Goal: Transaction & Acquisition: Purchase product/service

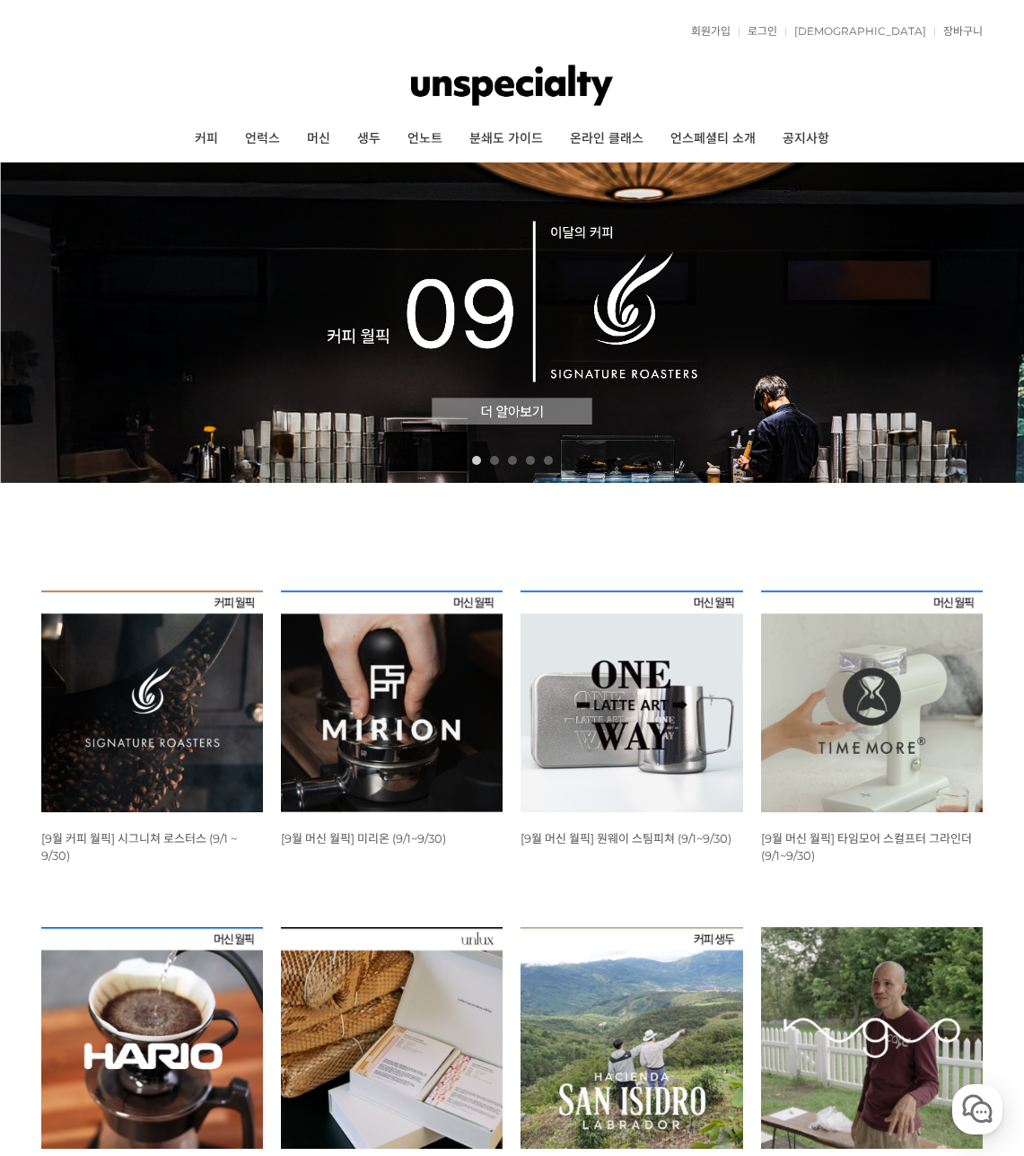
click at [101, 746] on img at bounding box center [152, 702] width 222 height 222
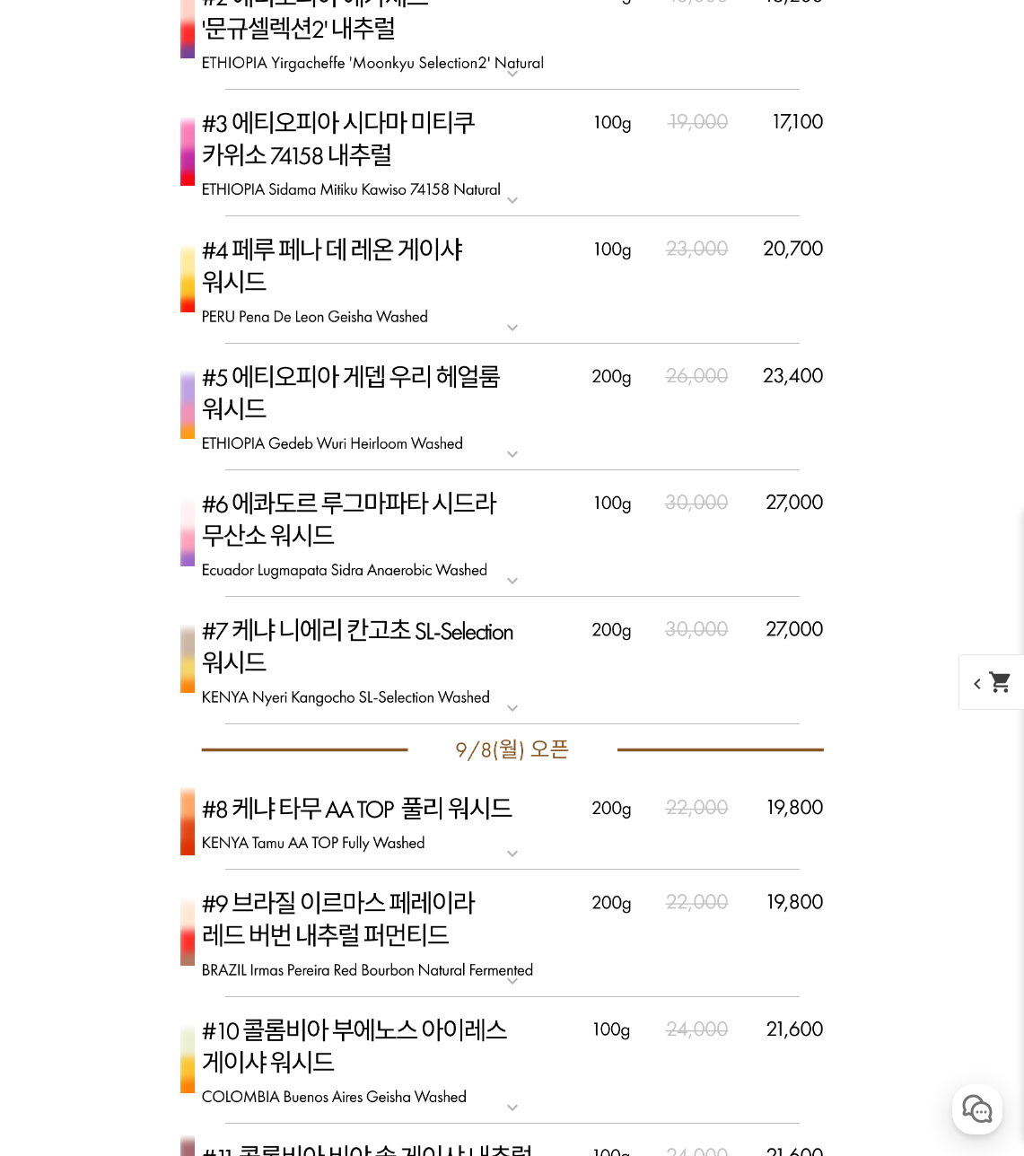
scroll to position [5616, 0]
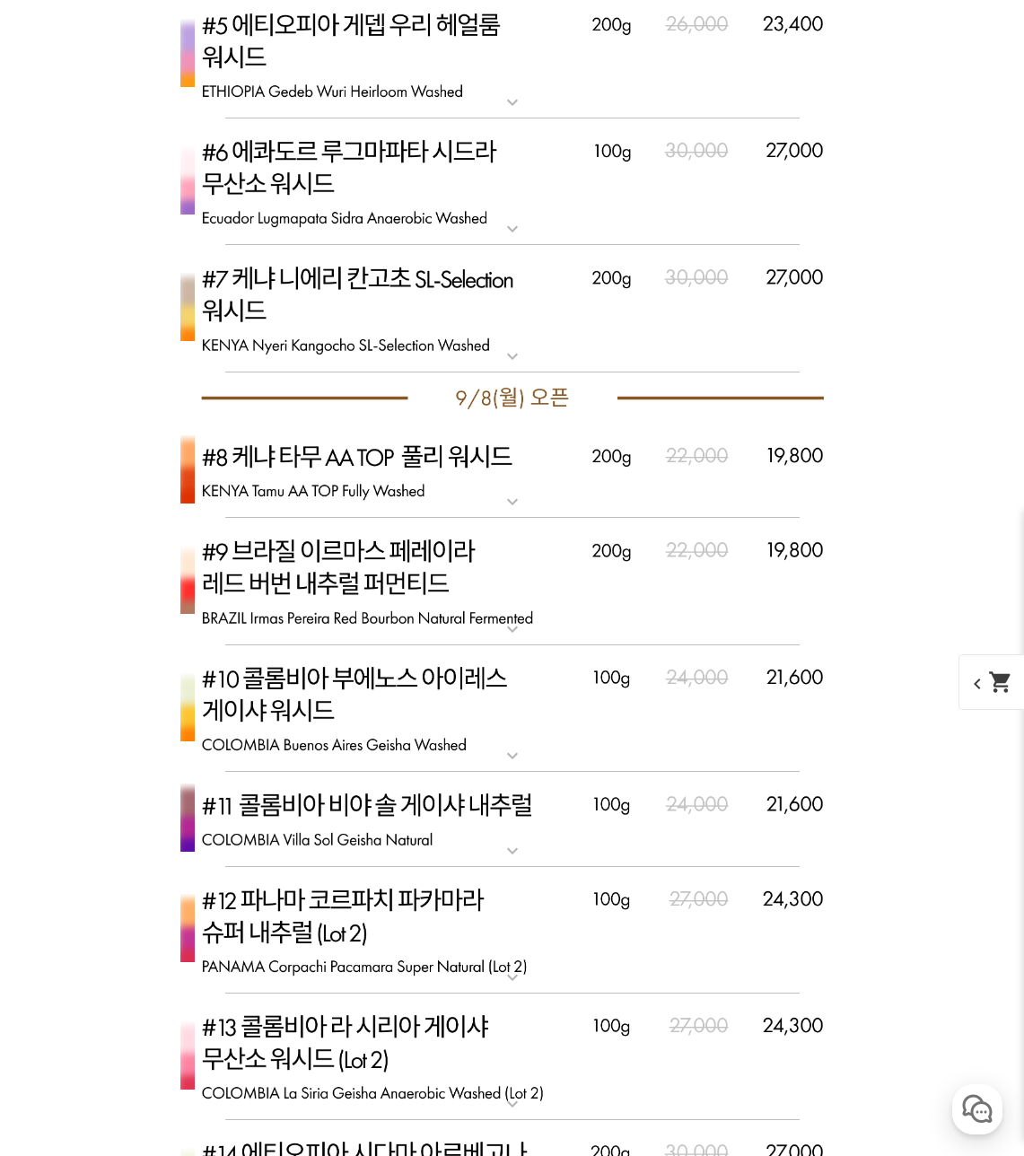
click at [351, 678] on img at bounding box center [513, 708] width 718 height 127
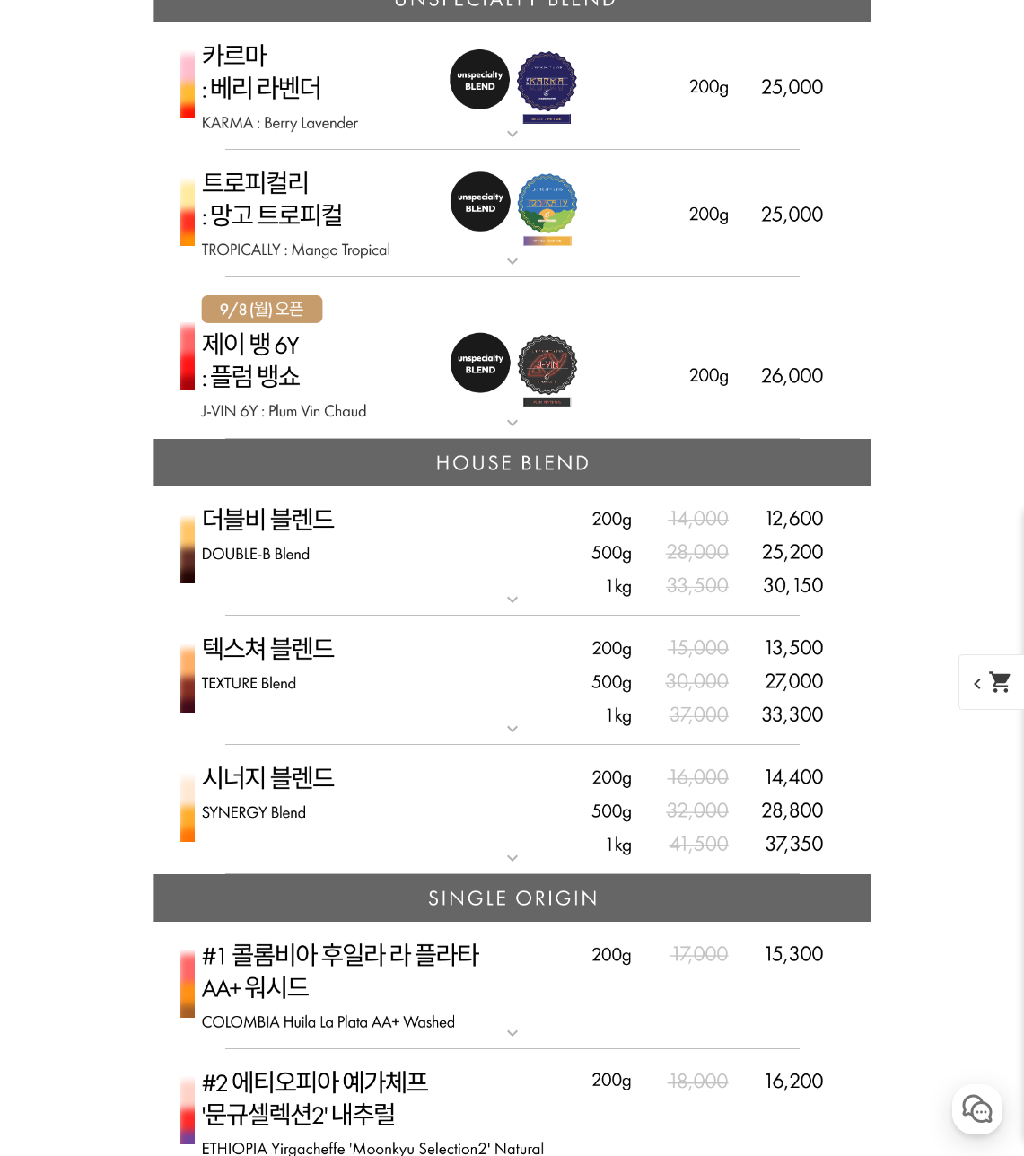
scroll to position [3911, 0]
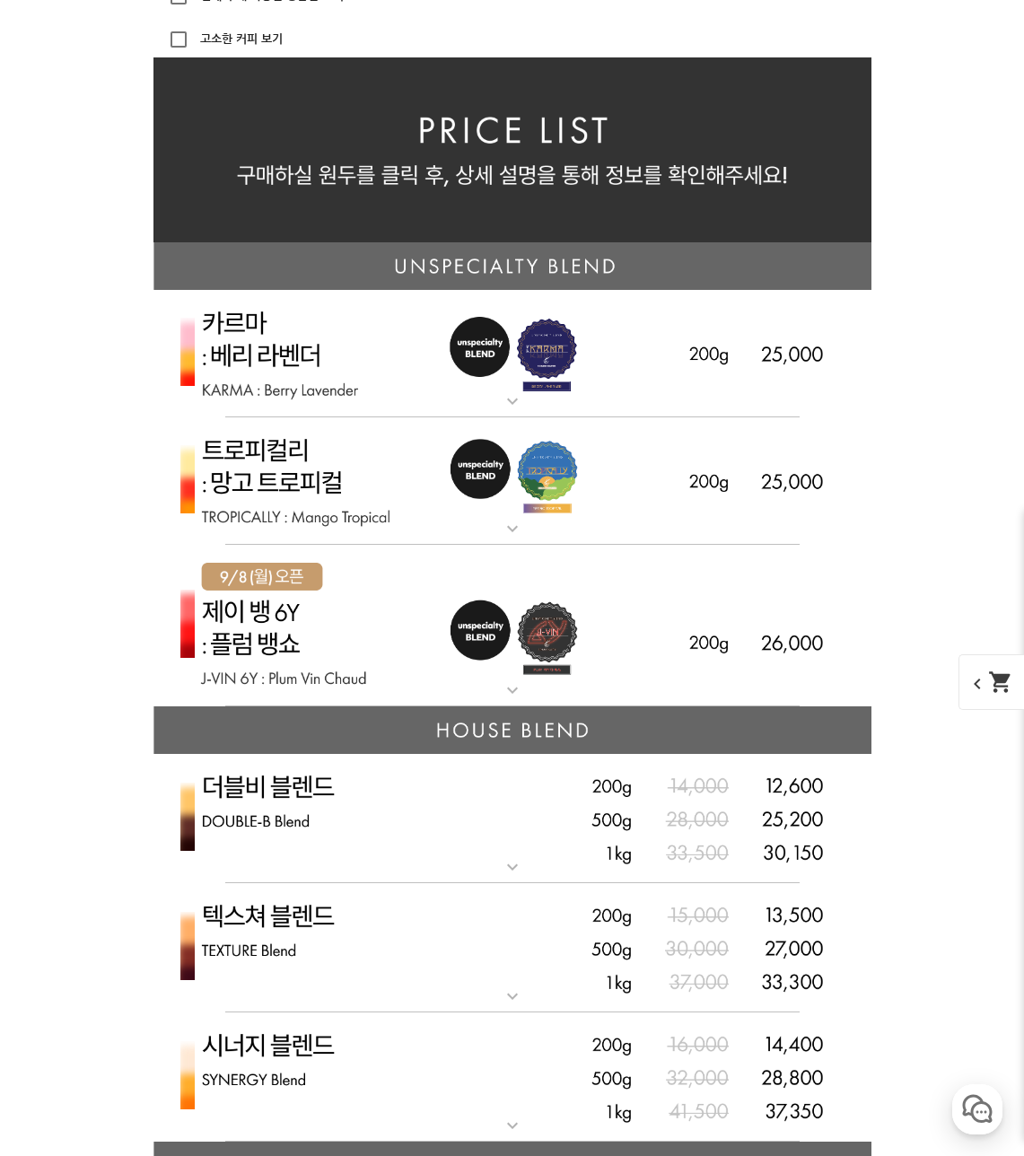
click at [360, 639] on img at bounding box center [513, 626] width 718 height 162
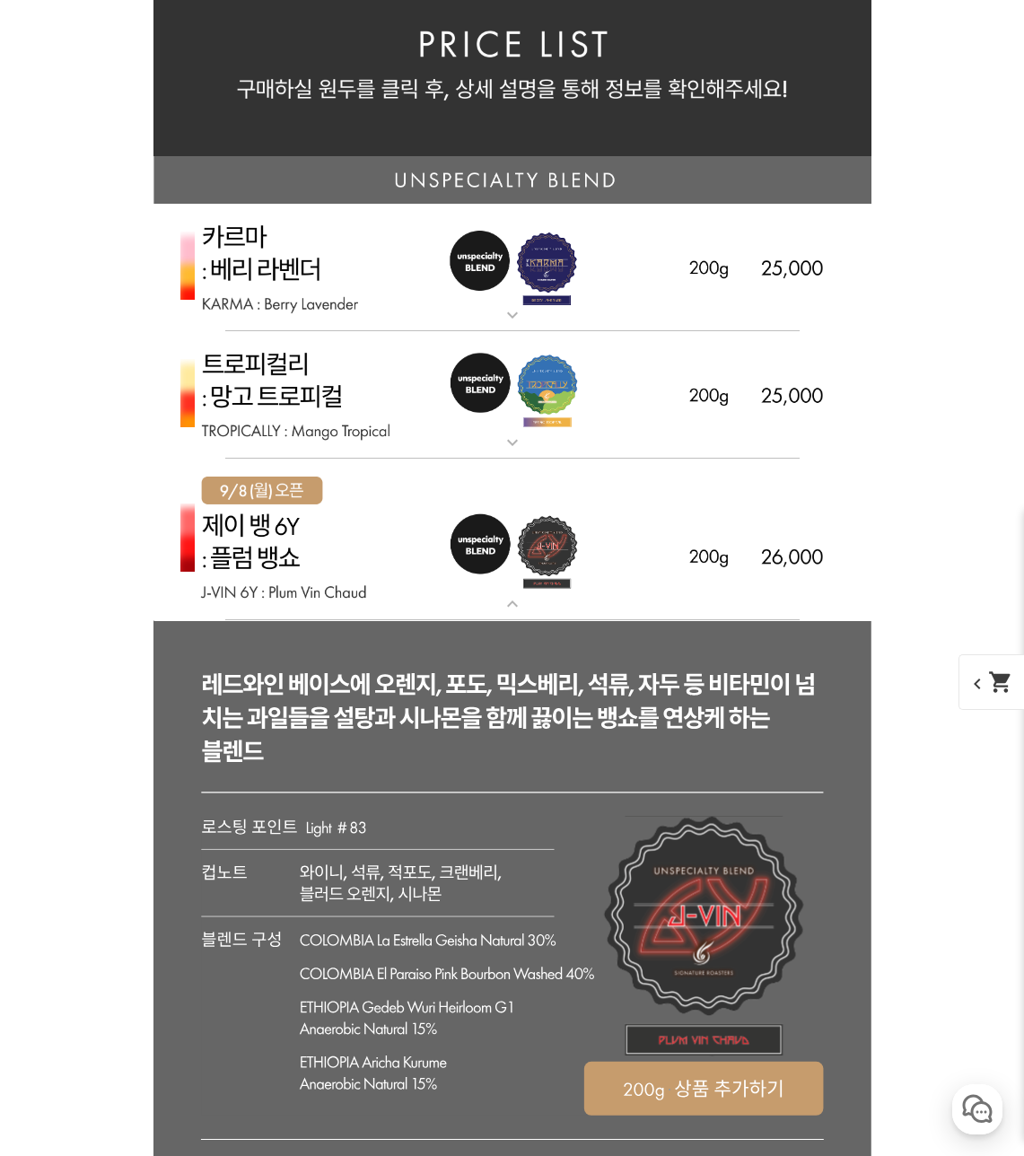
scroll to position [4359, 0]
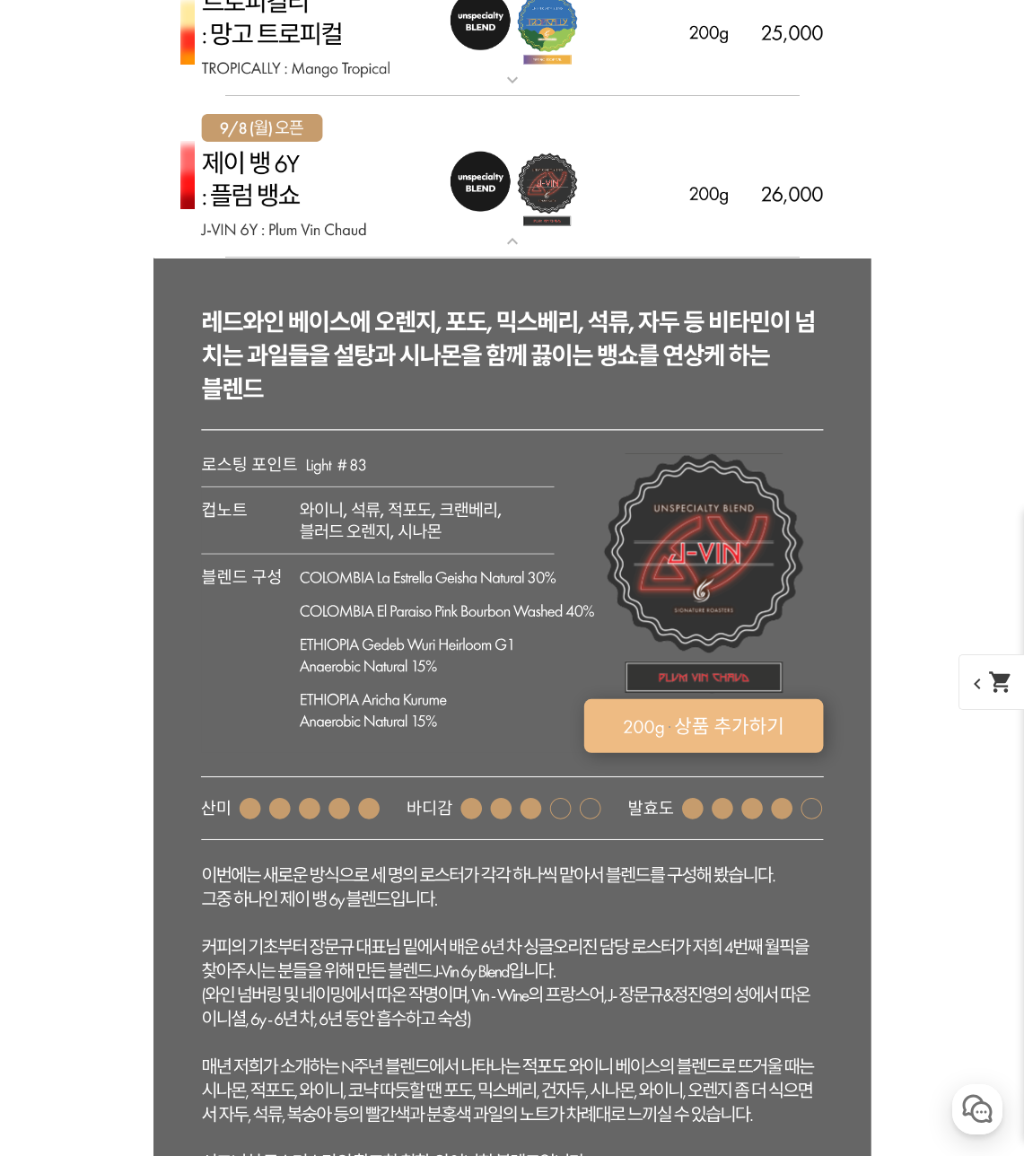
click at [706, 723] on rect at bounding box center [704, 726] width 240 height 54
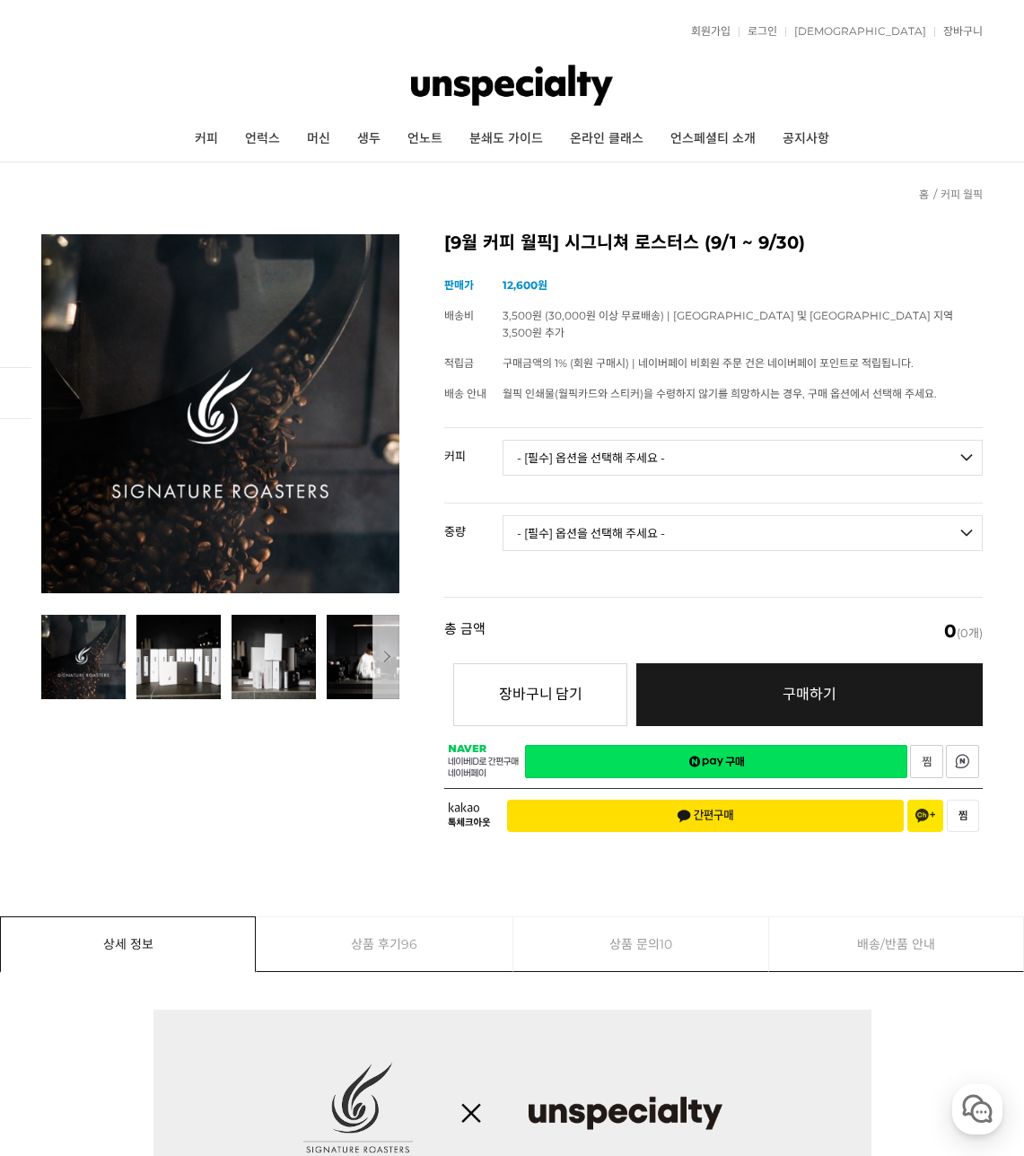
drag, startPoint x: 151, startPoint y: 755, endPoint x: 127, endPoint y: 242, distance: 513.2
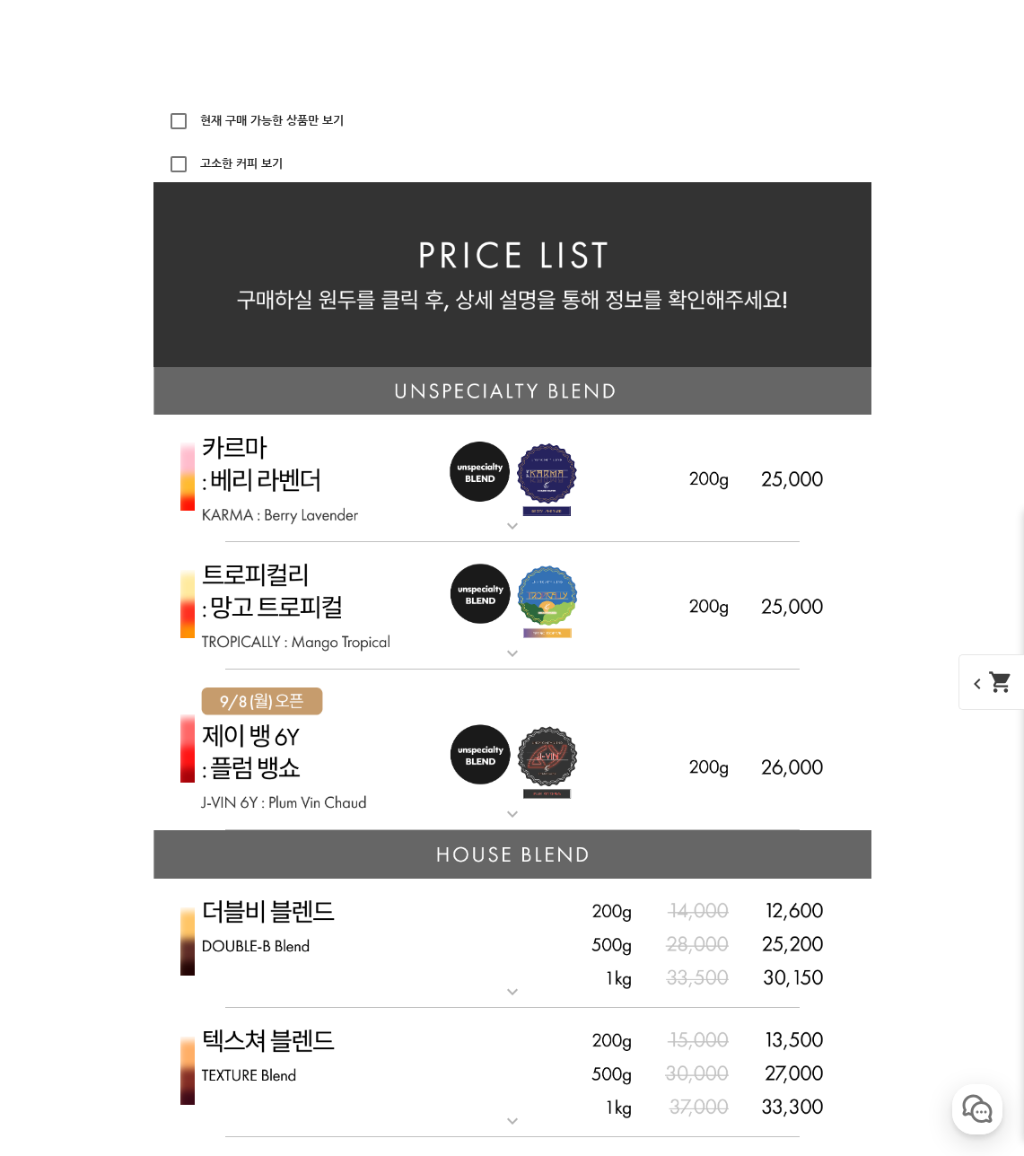
scroll to position [4091, 0]
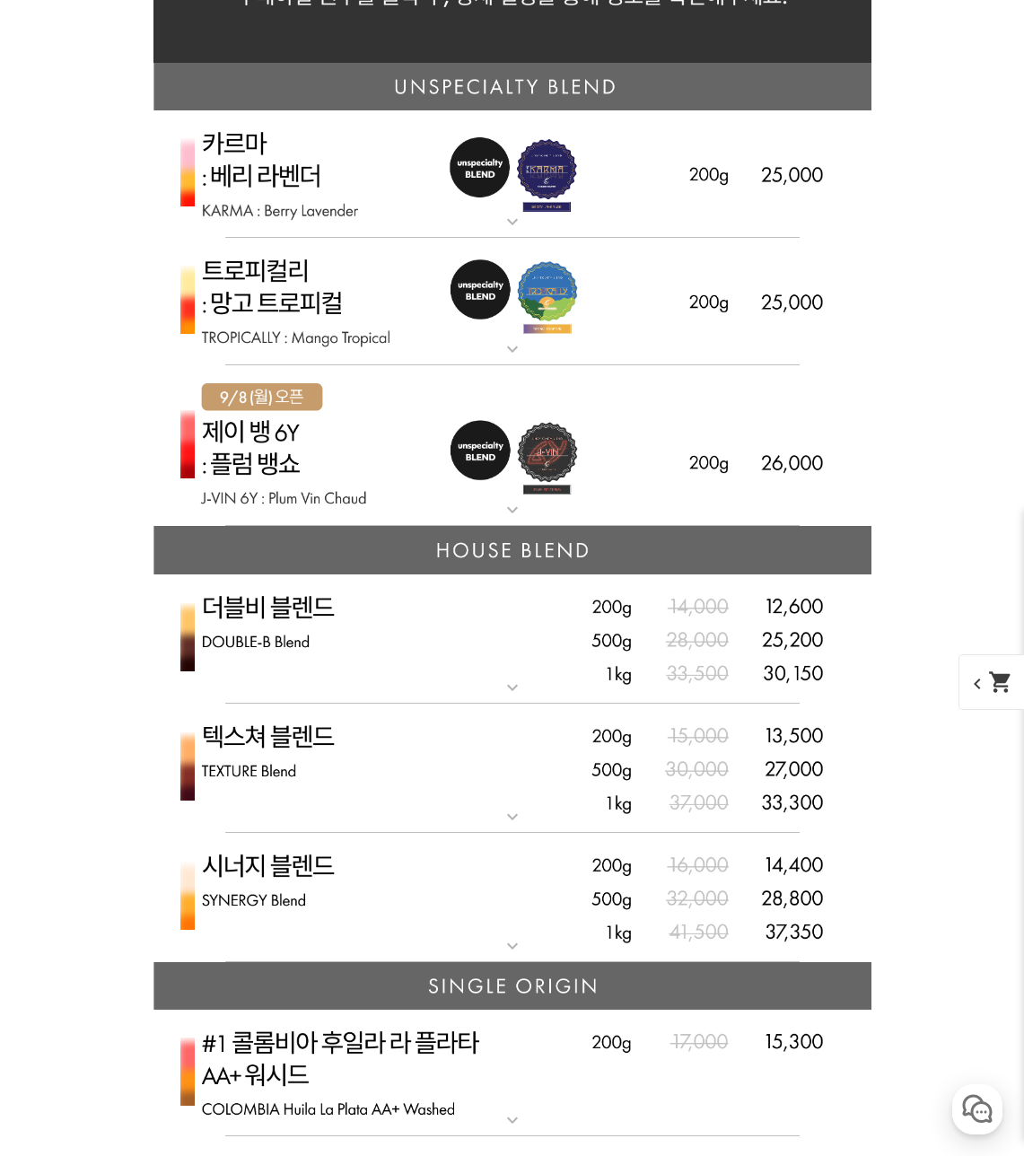
click at [385, 470] on img at bounding box center [513, 446] width 718 height 162
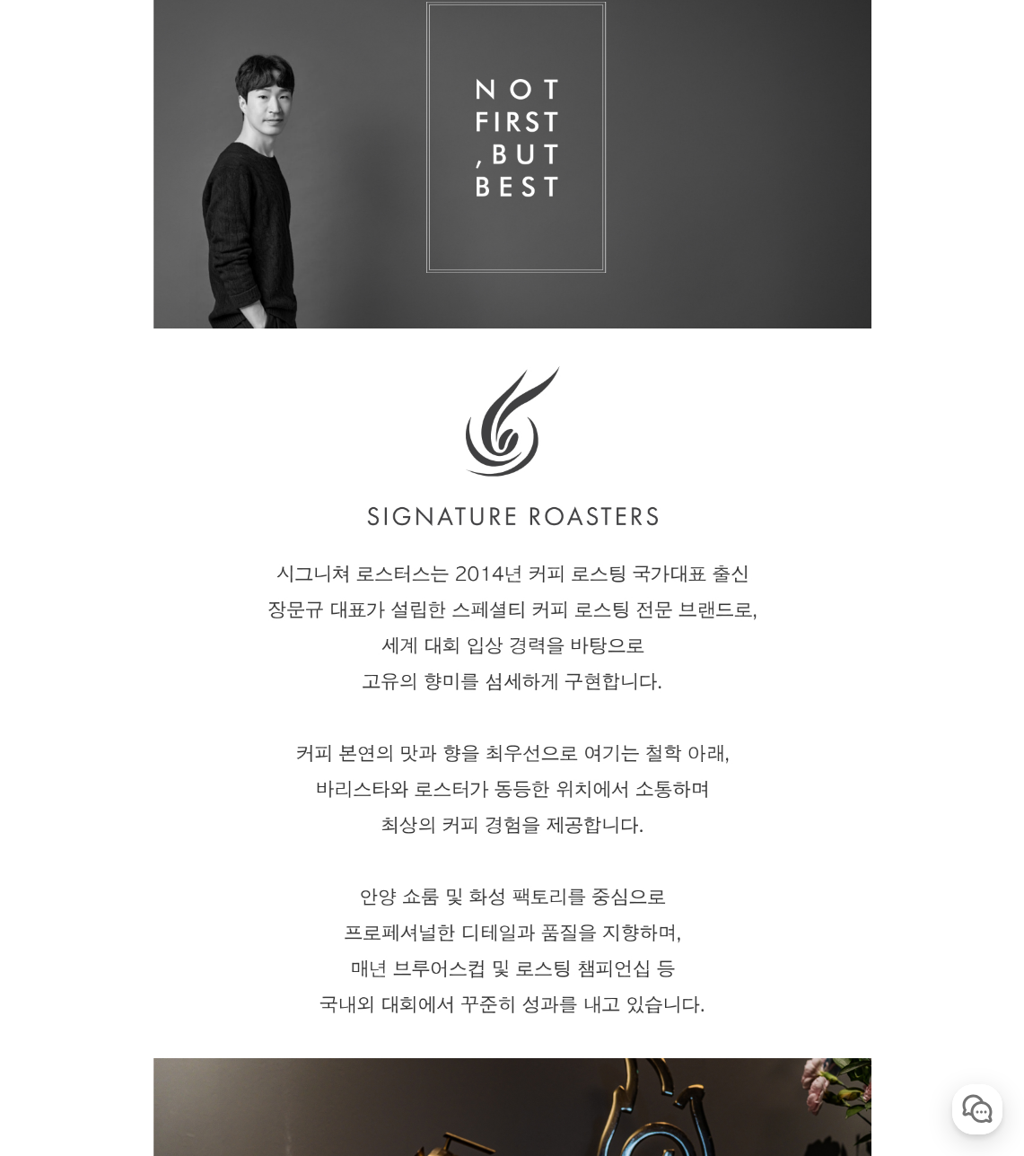
scroll to position [0, 0]
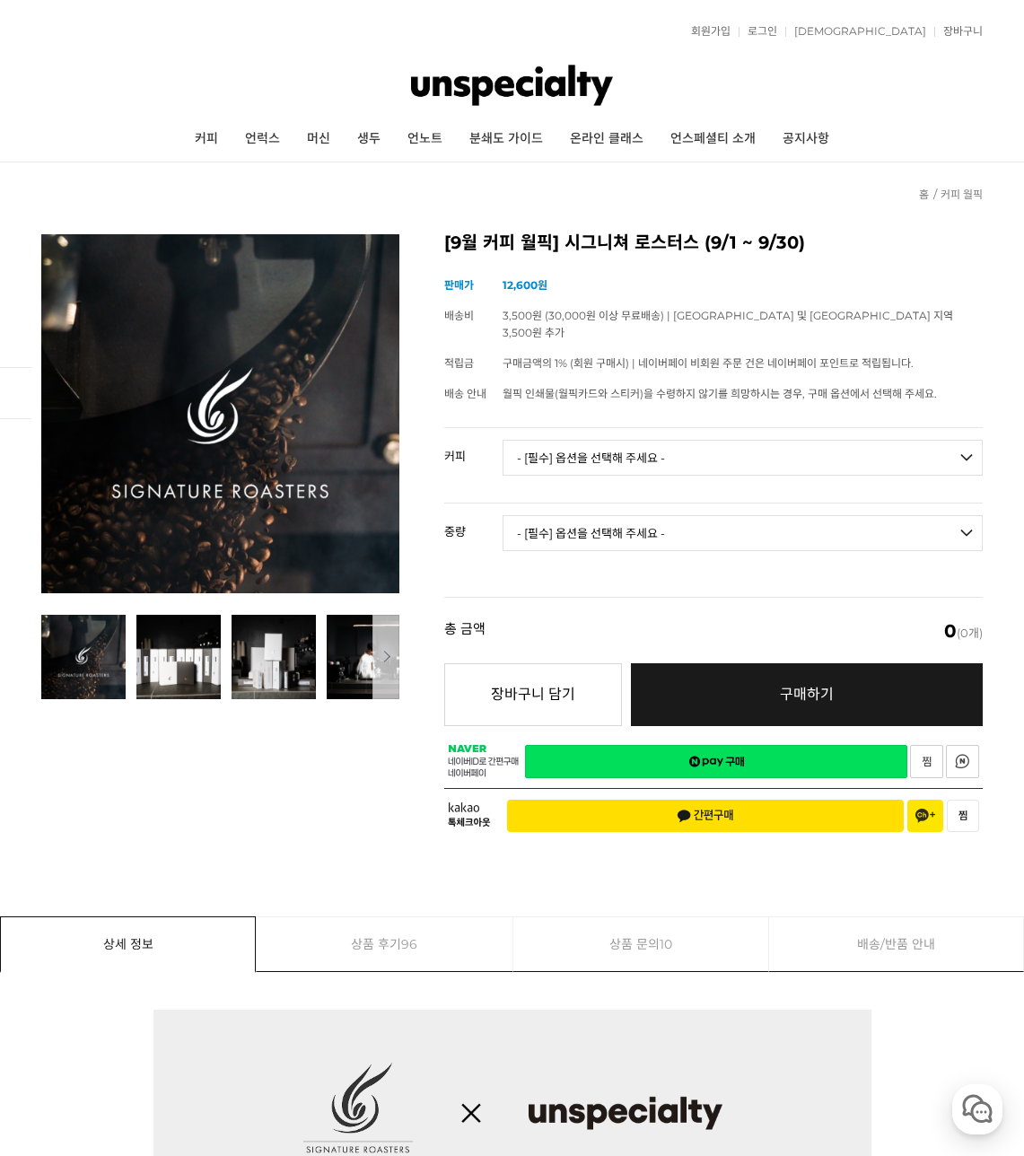
drag, startPoint x: 75, startPoint y: 819, endPoint x: 89, endPoint y: 266, distance: 553.2
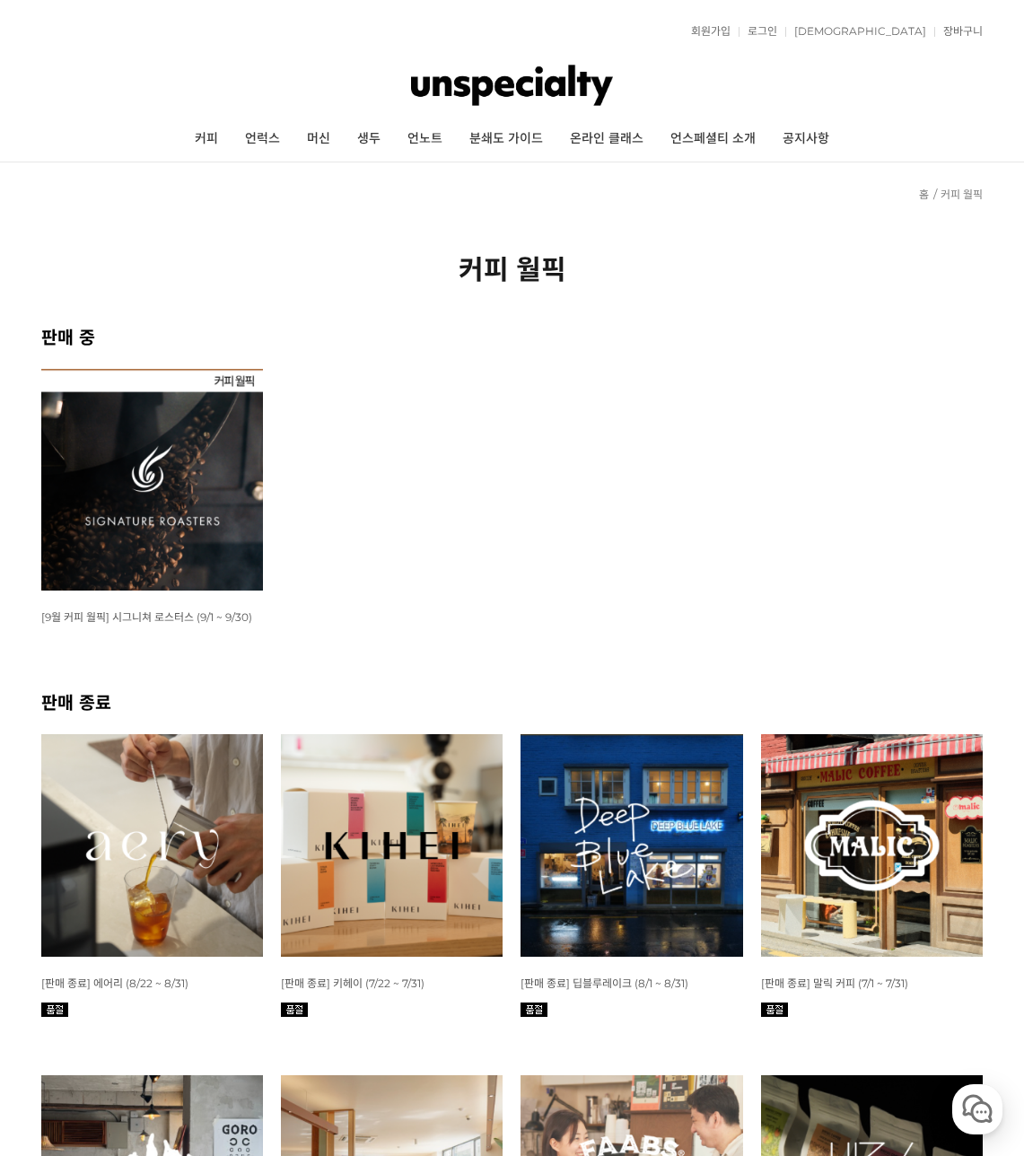
click at [480, 532] on ul "WISH ADD OPTION 상품명 : [9월 커피 월픽] 시그니쳐 로스터스 (9/1 ~ 9/30) 판매가 : 12,600원" at bounding box center [512, 529] width 961 height 320
click at [233, 433] on img at bounding box center [152, 480] width 222 height 222
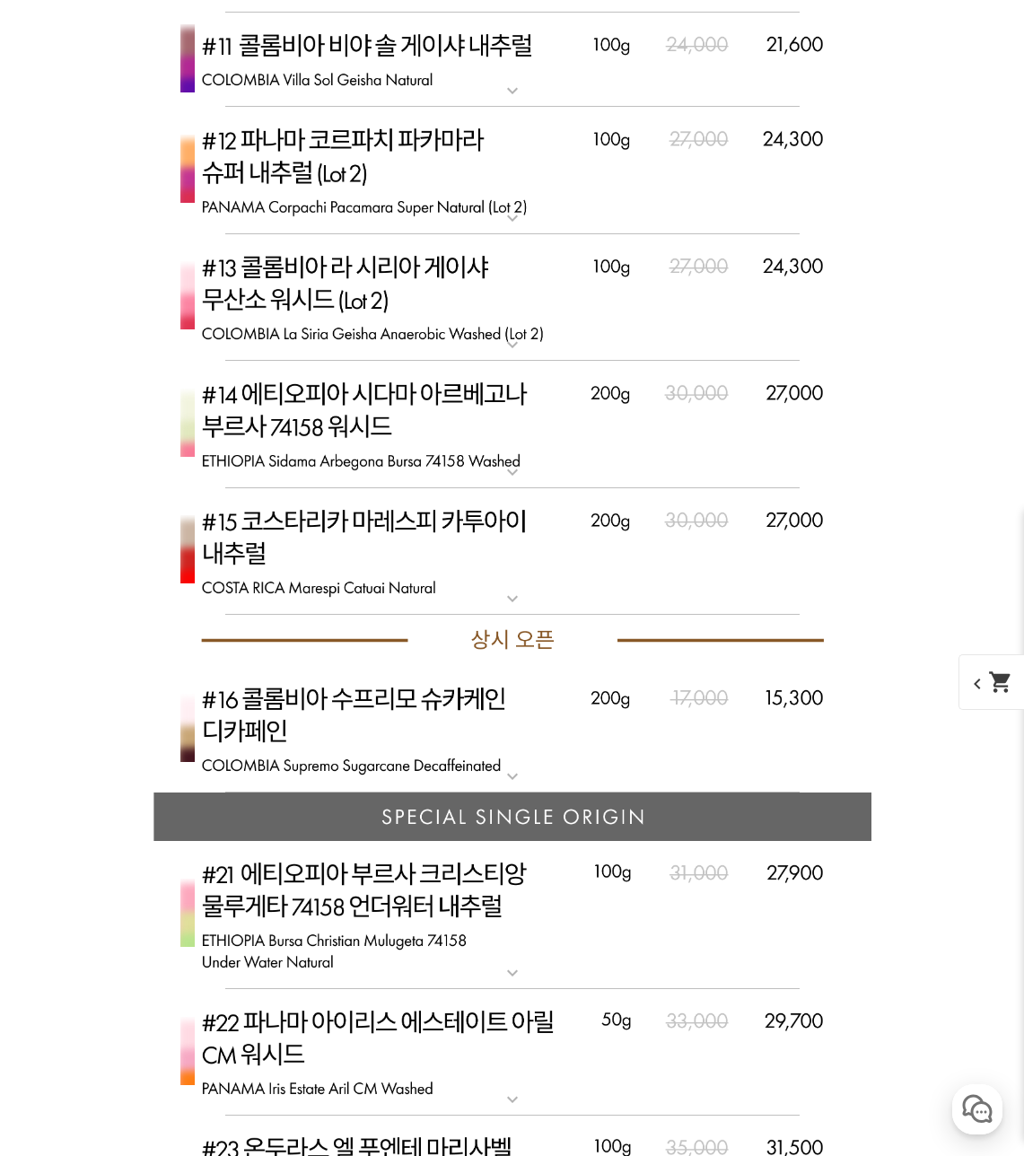
scroll to position [6515, 0]
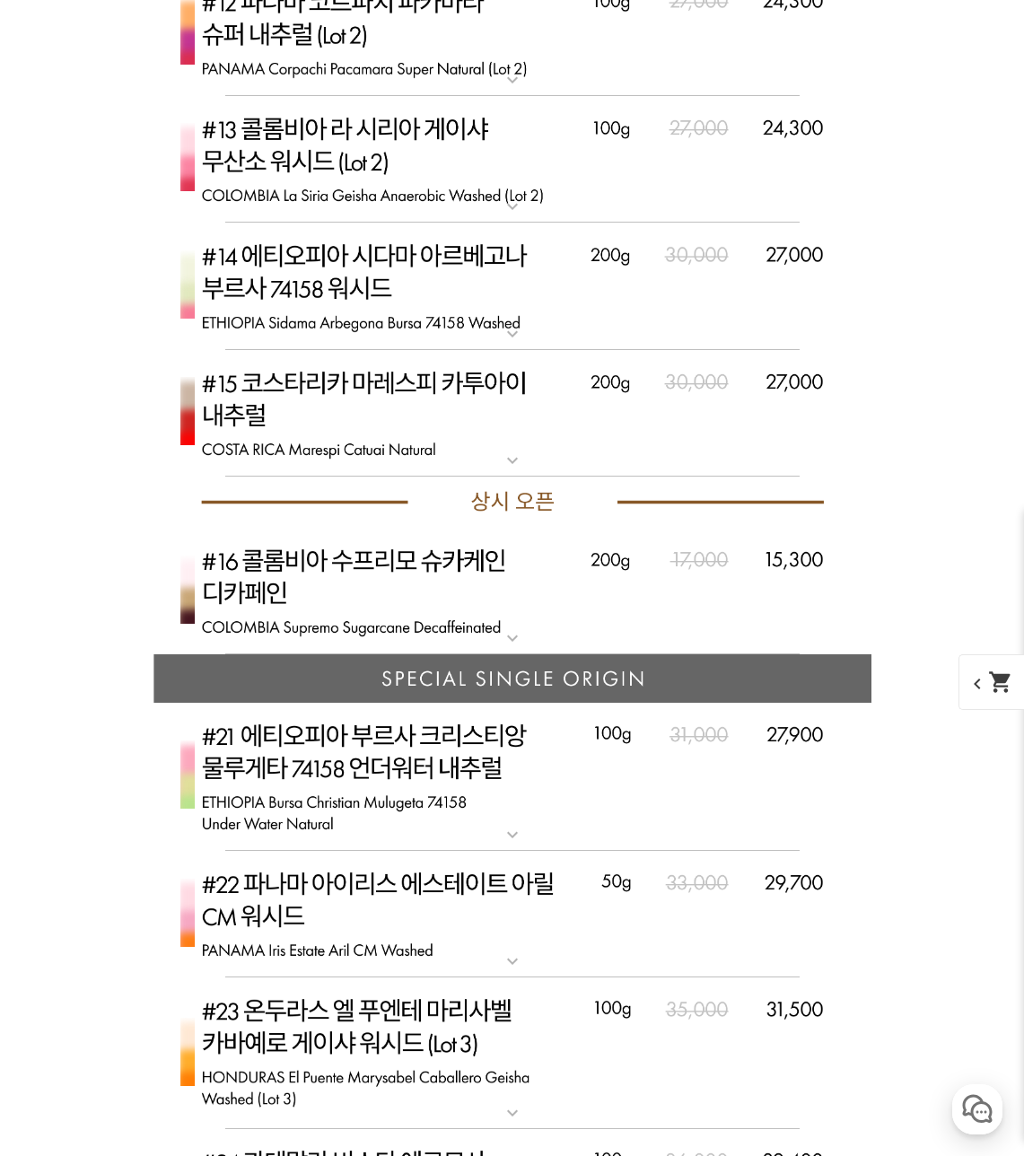
click at [249, 547] on img at bounding box center [513, 591] width 718 height 127
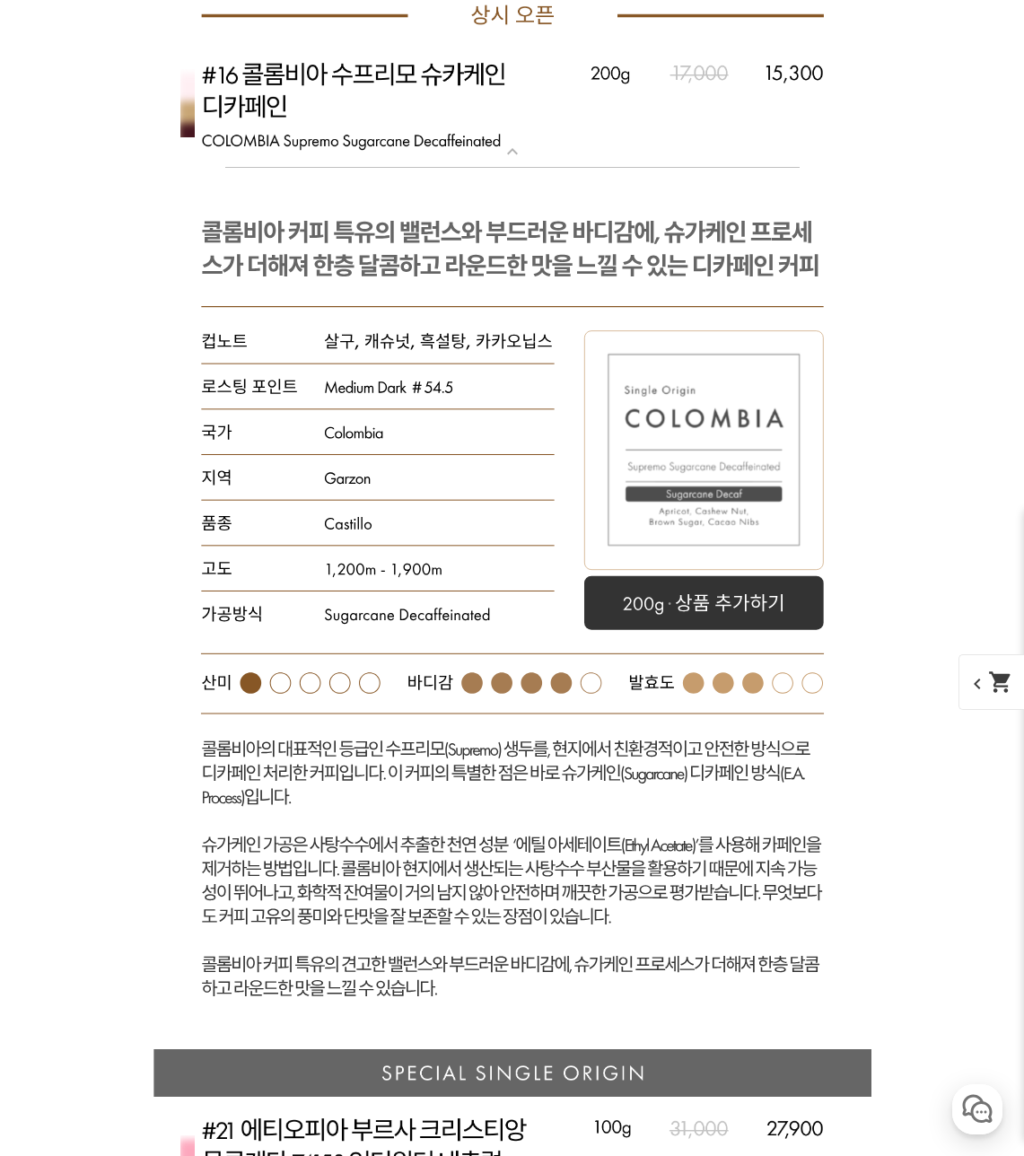
scroll to position [7233, 0]
